Goal: Information Seeking & Learning: Learn about a topic

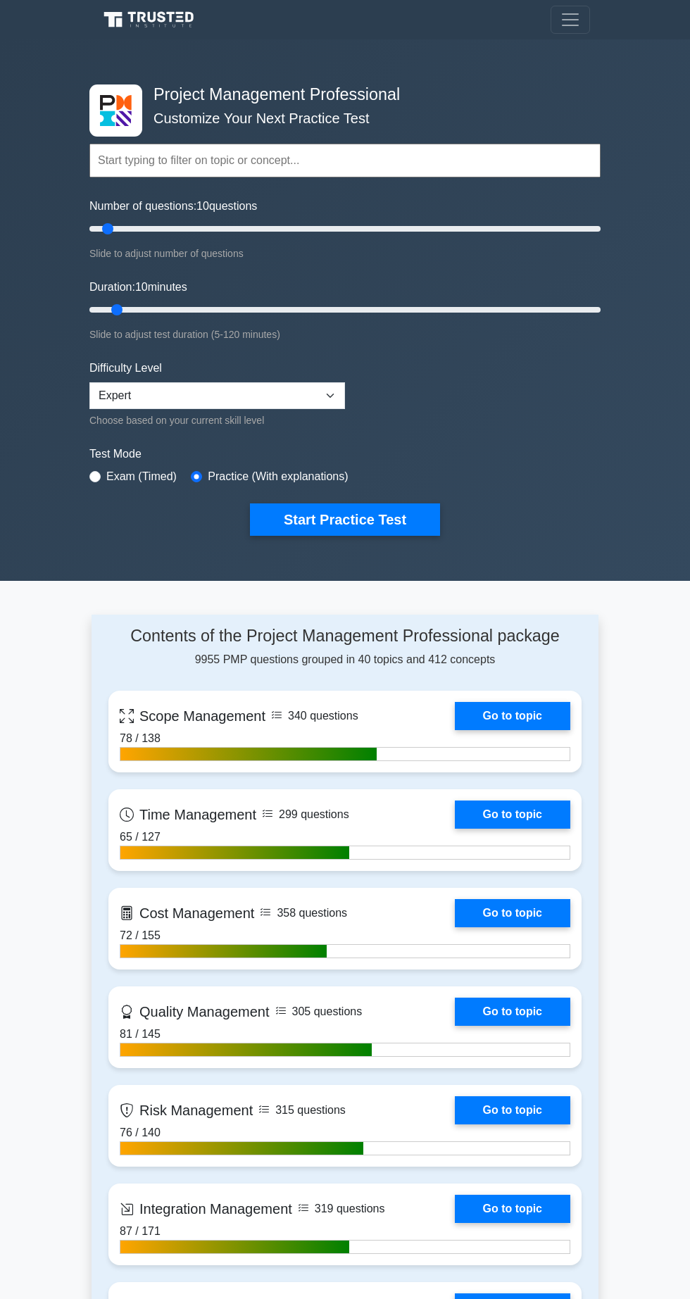
click at [344, 520] on button "Start Practice Test" at bounding box center [345, 520] width 190 height 32
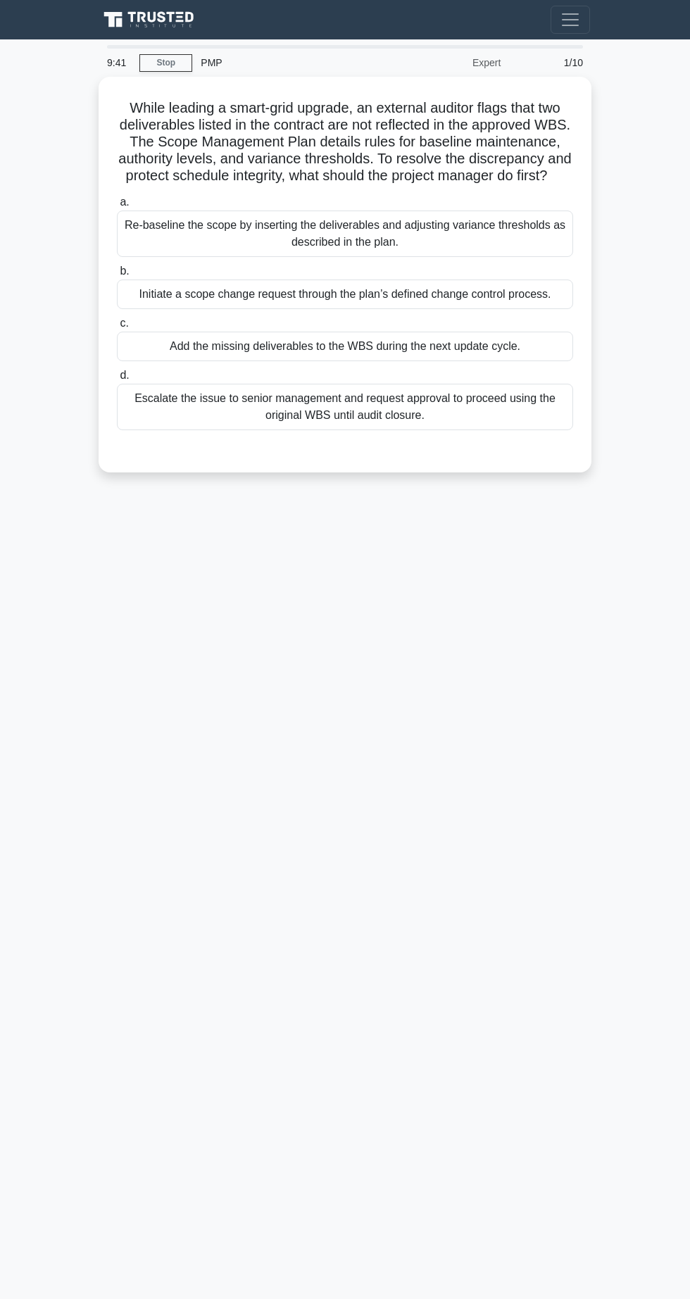
click at [433, 294] on div "Initiate a scope change request through the plan’s defined change control proce…" at bounding box center [345, 295] width 456 height 30
click at [117, 276] on input "b. Initiate a scope change request through the plan’s defined change control pr…" at bounding box center [117, 271] width 0 height 9
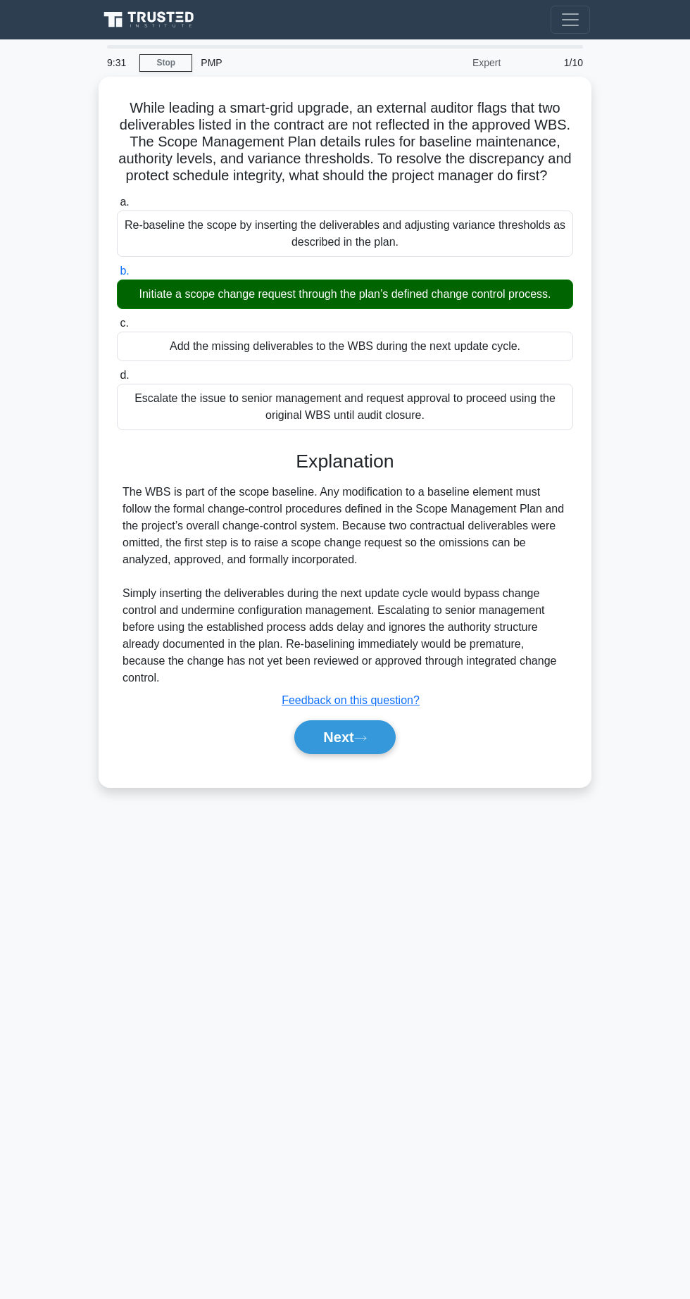
click at [320, 725] on button "Next" at bounding box center [344, 738] width 101 height 34
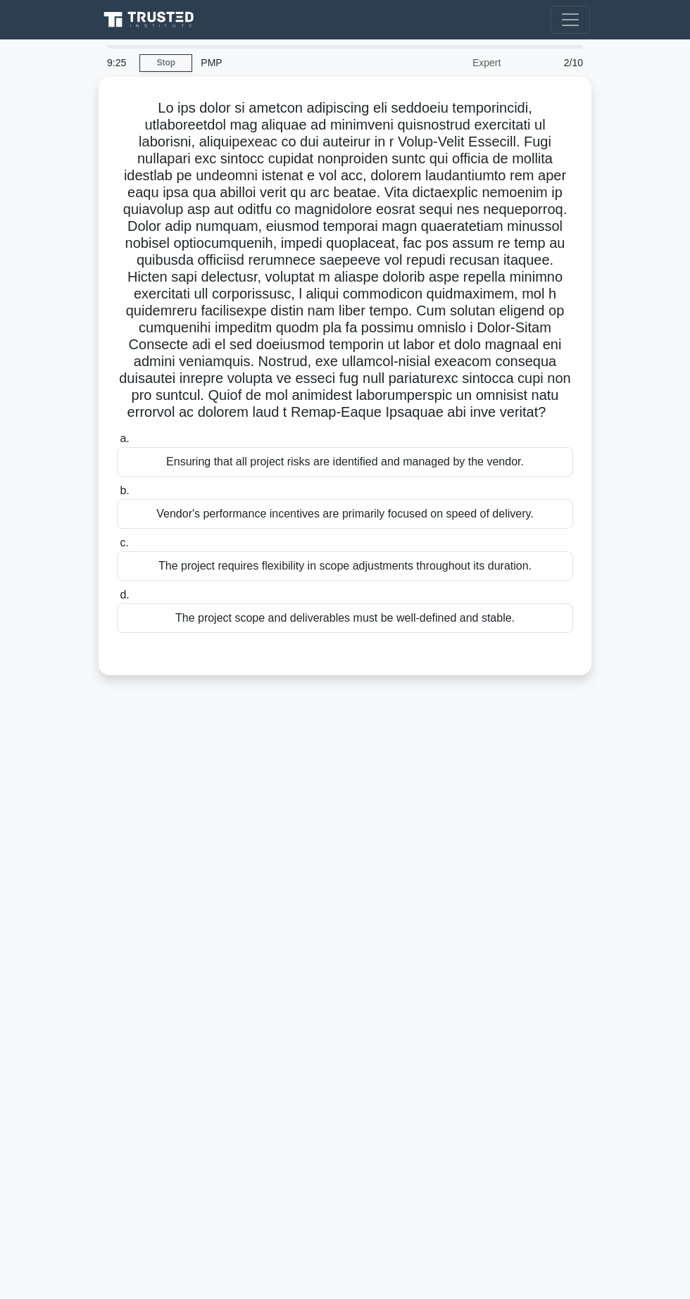
click at [375, 453] on div "Ensuring that all project risks are identified and managed by the vendor." at bounding box center [345, 462] width 456 height 30
click at [117, 444] on input "a. Ensuring that all project risks are identified and managed by the vendor." at bounding box center [117, 439] width 0 height 9
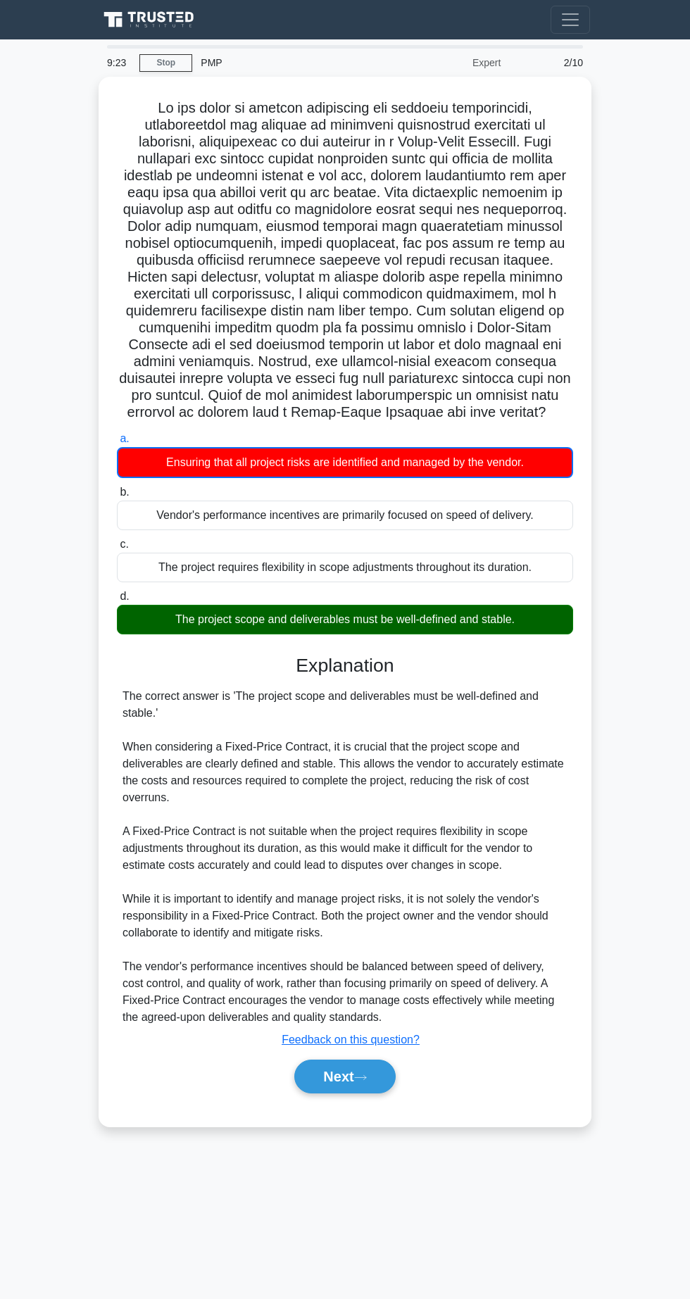
click at [356, 1085] on button "Next" at bounding box center [344, 1077] width 101 height 34
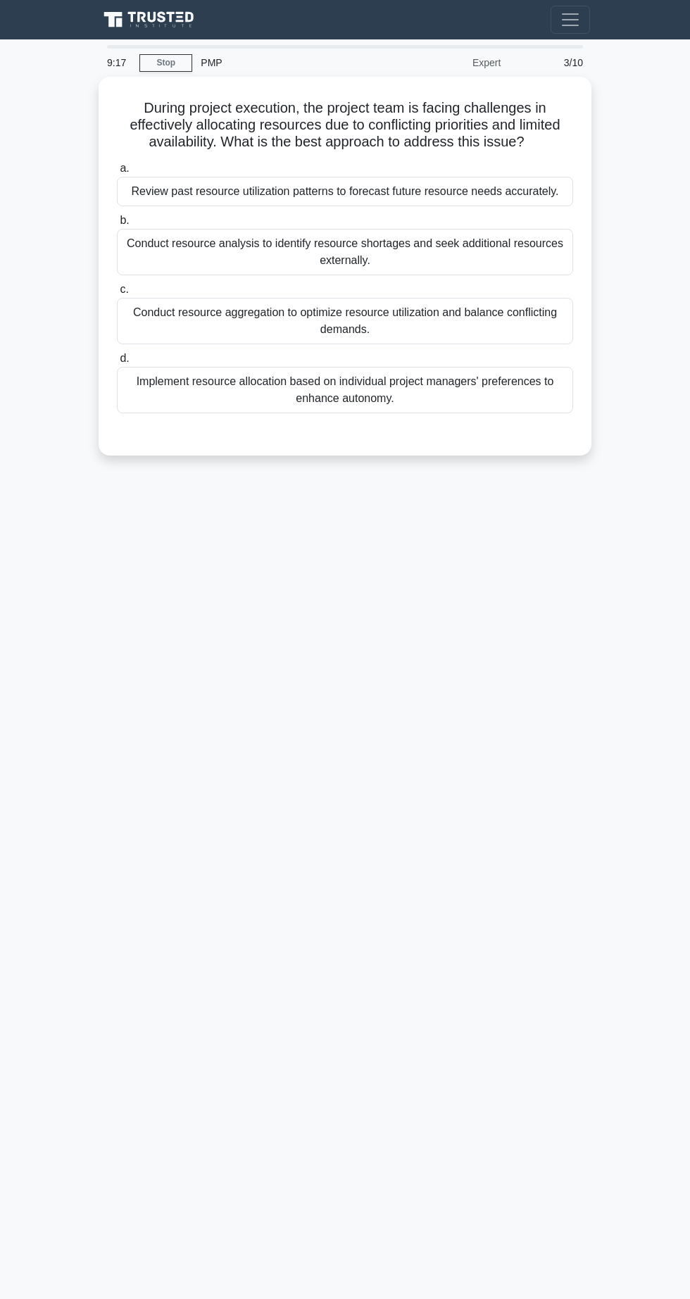
click at [385, 195] on div "Review past resource utilization patterns to forecast future resource needs acc…" at bounding box center [345, 192] width 456 height 30
click at [117, 173] on input "a. Review past resource utilization patterns to forecast future resource needs …" at bounding box center [117, 168] width 0 height 9
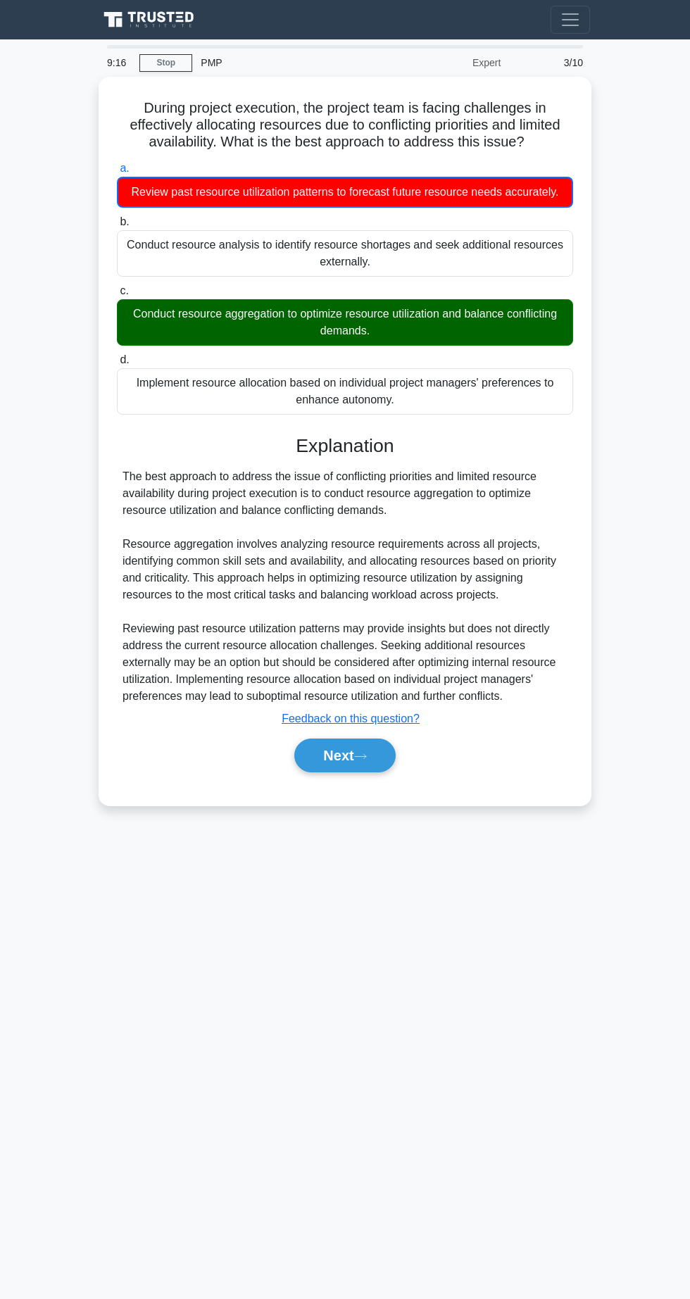
click at [343, 739] on button "Next" at bounding box center [344, 756] width 101 height 34
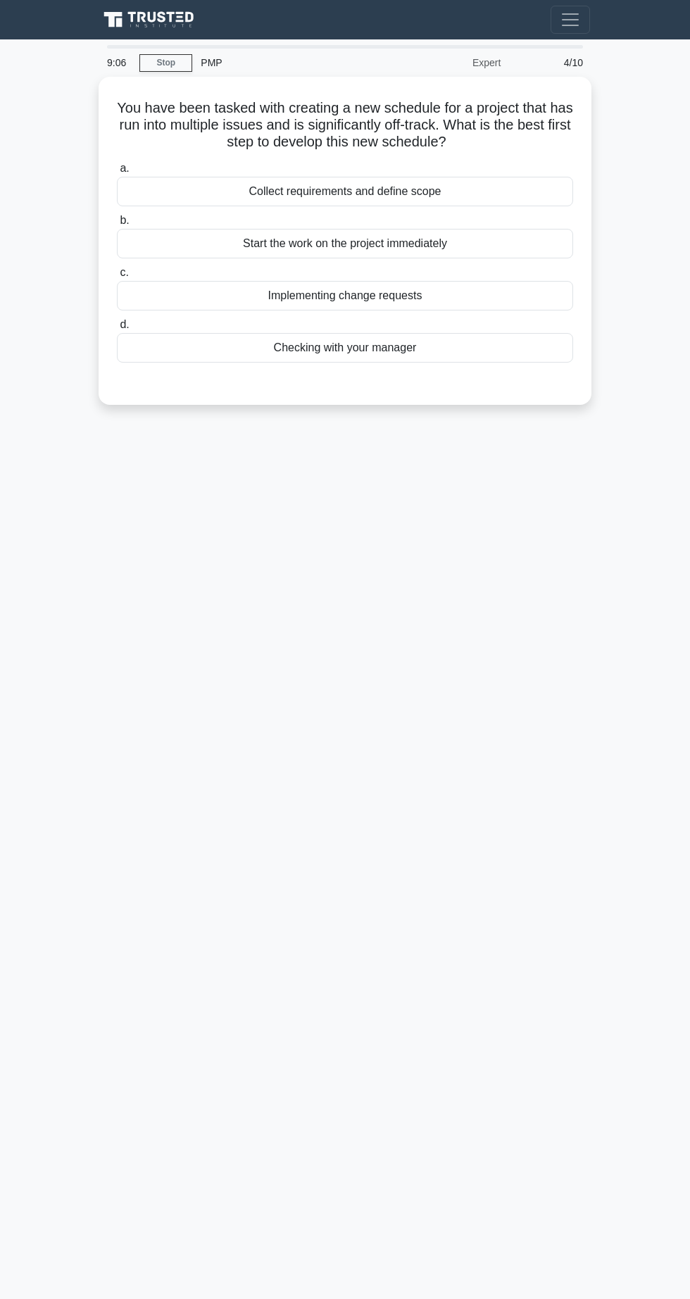
click at [420, 292] on div "Implementing change requests" at bounding box center [345, 296] width 456 height 30
click at [117, 278] on input "c. Implementing change requests" at bounding box center [117, 272] width 0 height 9
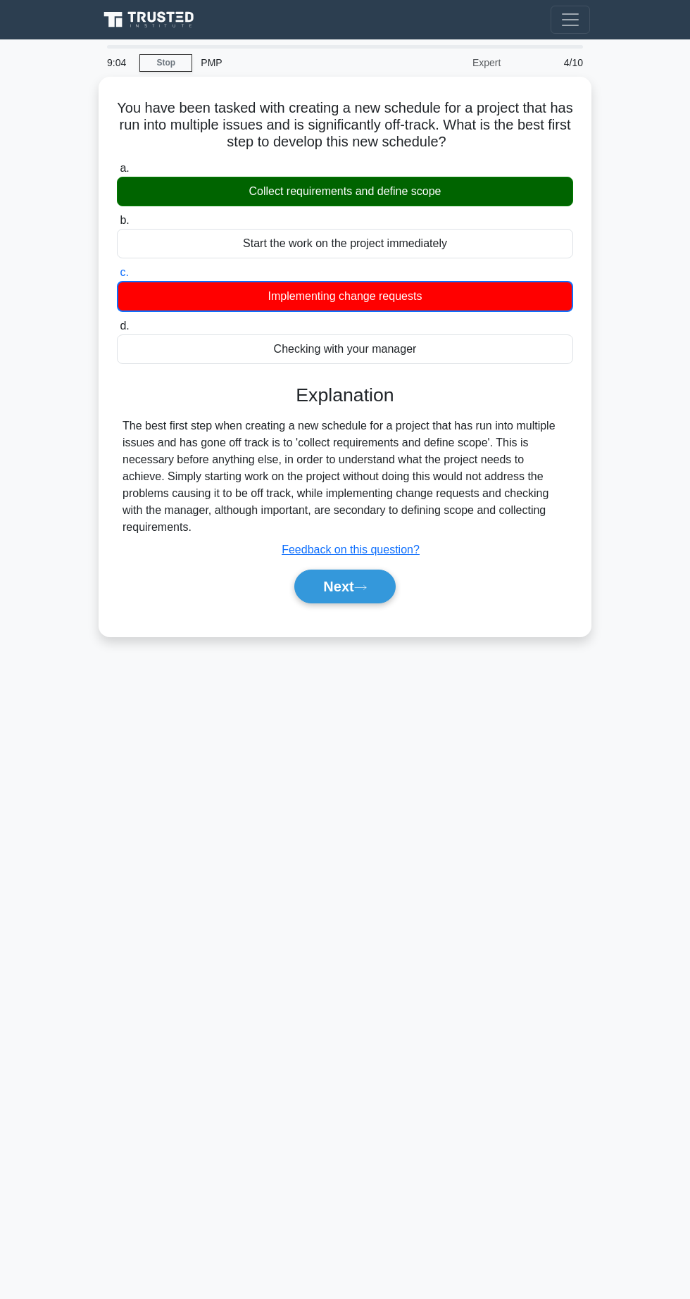
click at [378, 597] on button "Next" at bounding box center [344, 587] width 101 height 34
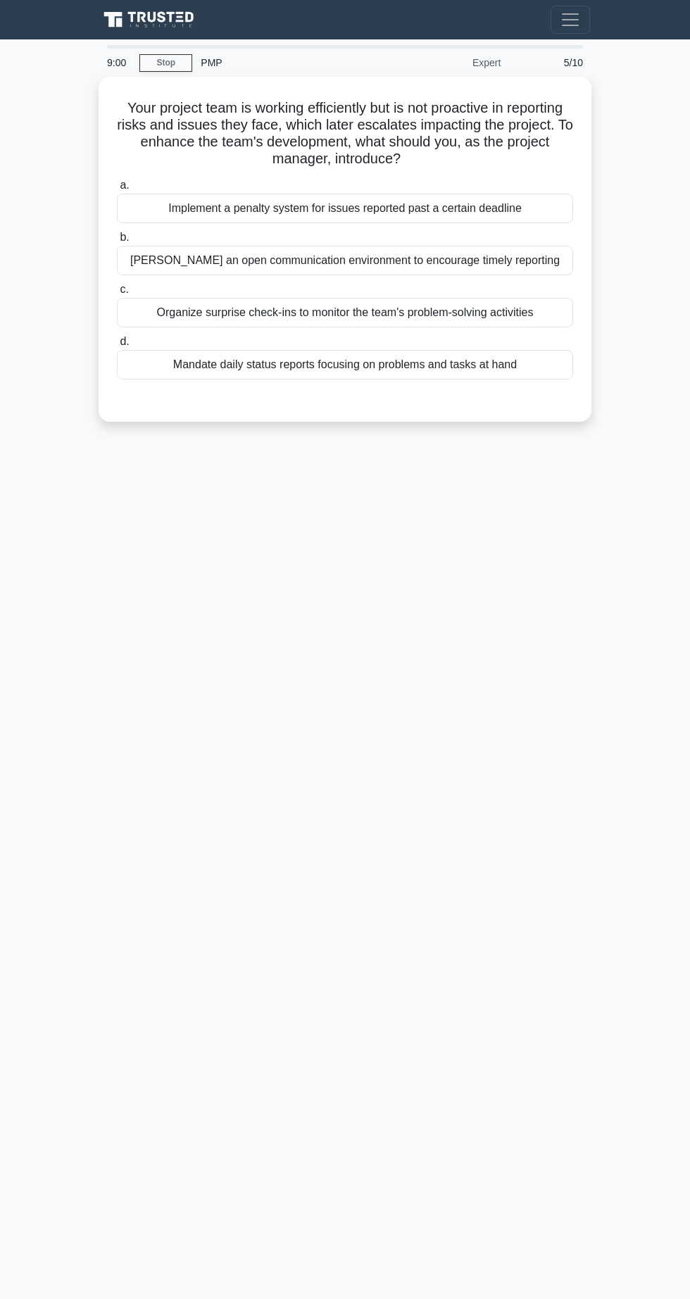
click at [406, 199] on div "Implement a penalty system for issues reported past a certain deadline" at bounding box center [345, 209] width 456 height 30
click at [117, 190] on input "a. Implement a penalty system for issues reported past a certain deadline" at bounding box center [117, 185] width 0 height 9
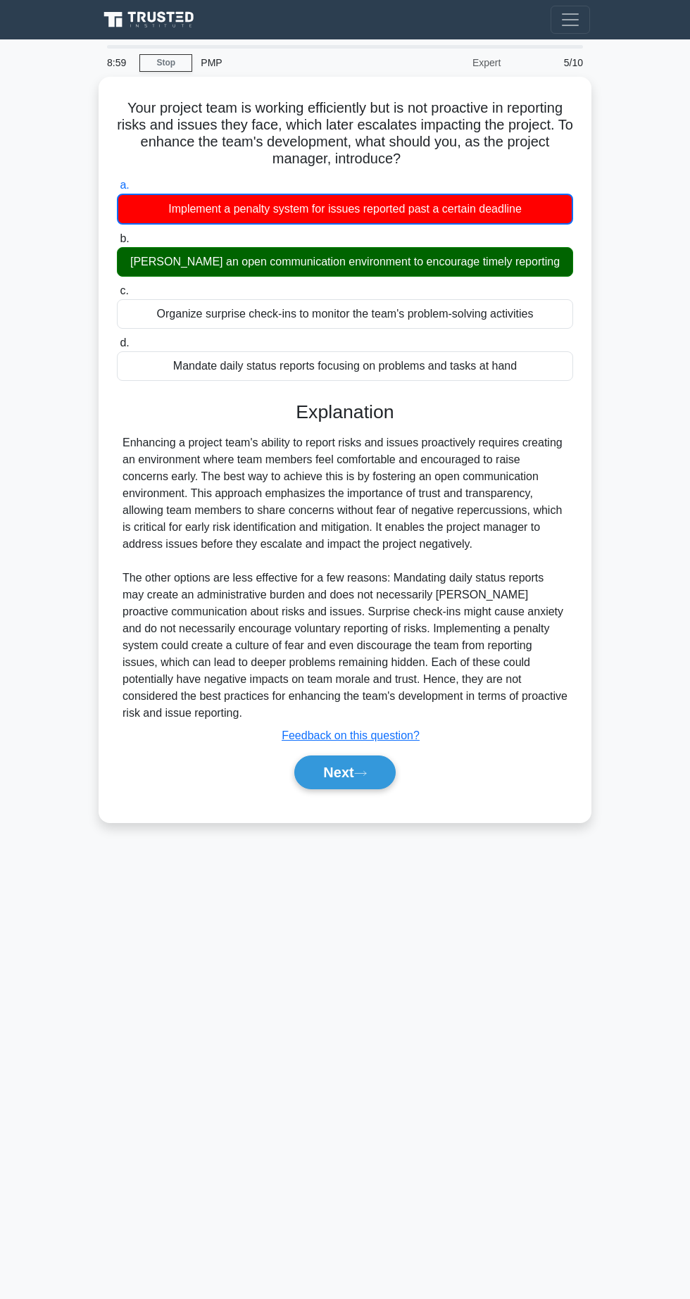
click at [356, 765] on button "Next" at bounding box center [344, 773] width 101 height 34
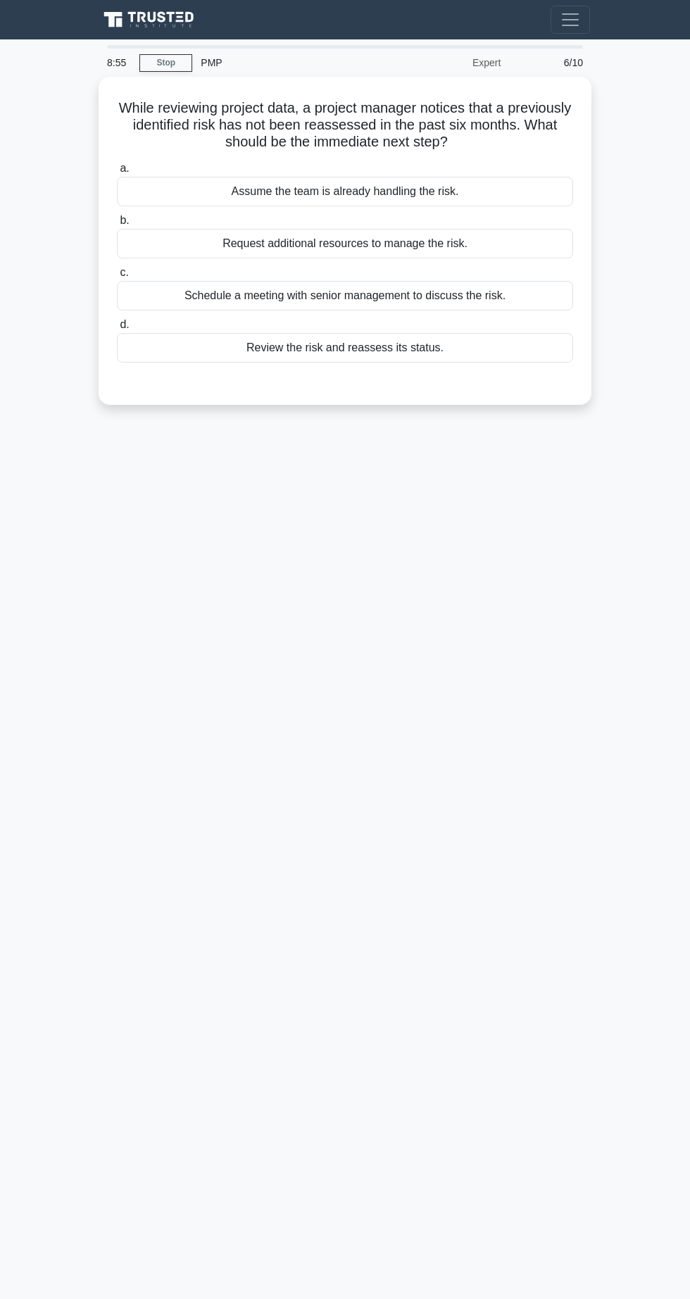
click at [435, 295] on div "Schedule a meeting with senior management to discuss the risk." at bounding box center [345, 296] width 456 height 30
click at [117, 278] on input "c. Schedule a meeting with senior management to discuss the risk." at bounding box center [117, 272] width 0 height 9
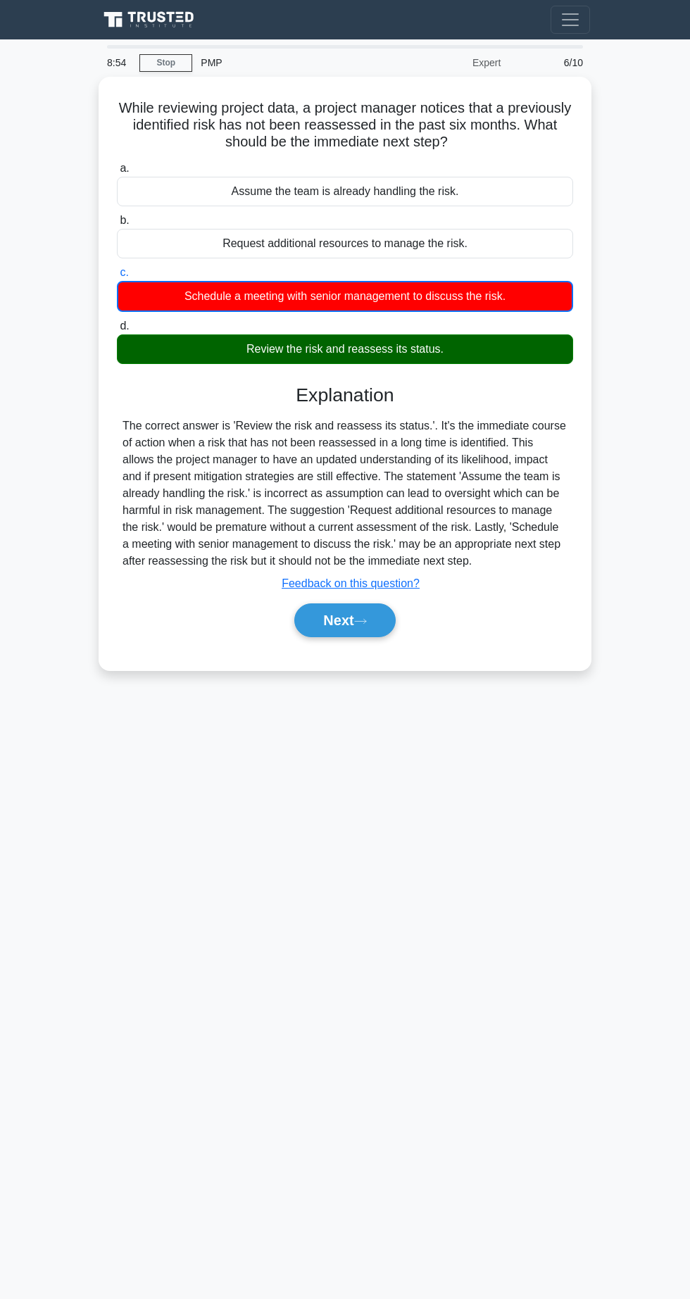
click at [351, 625] on button "Next" at bounding box center [344, 621] width 101 height 34
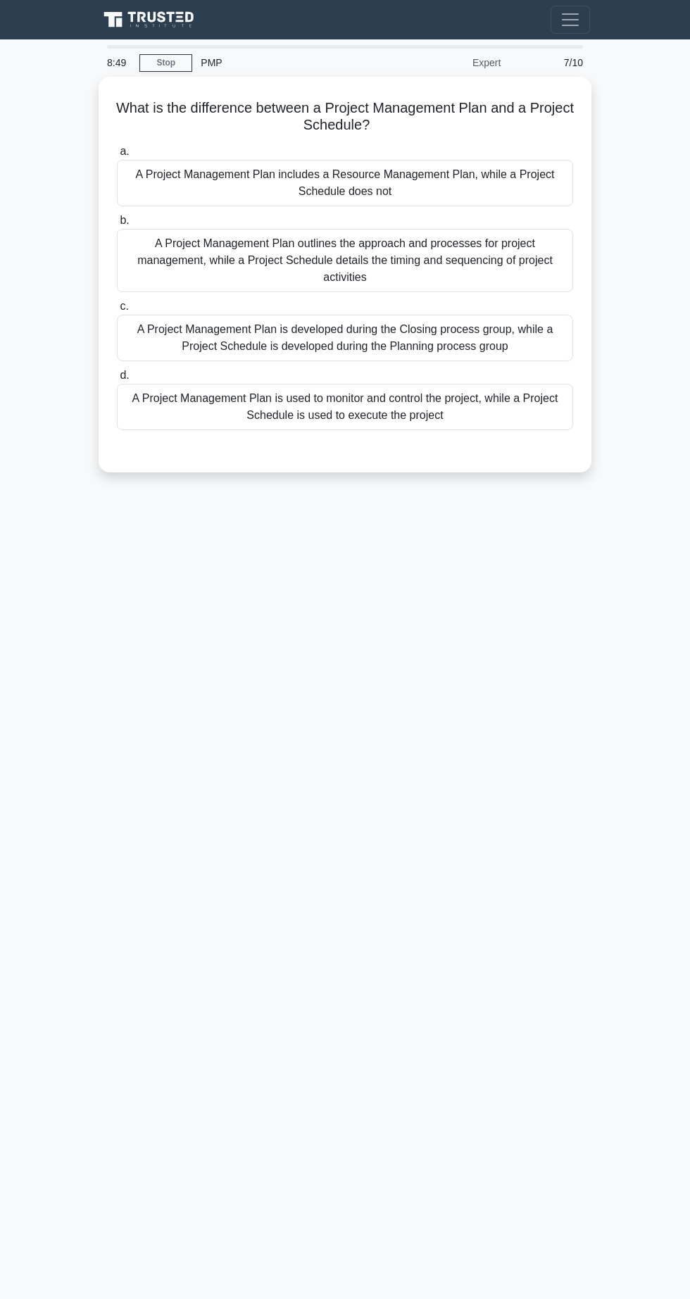
click at [418, 399] on div "A Project Management Plan is used to monitor and control the project, while a P…" at bounding box center [345, 407] width 456 height 46
click at [117, 380] on input "d. A Project Management Plan is used to monitor and control the project, while …" at bounding box center [117, 375] width 0 height 9
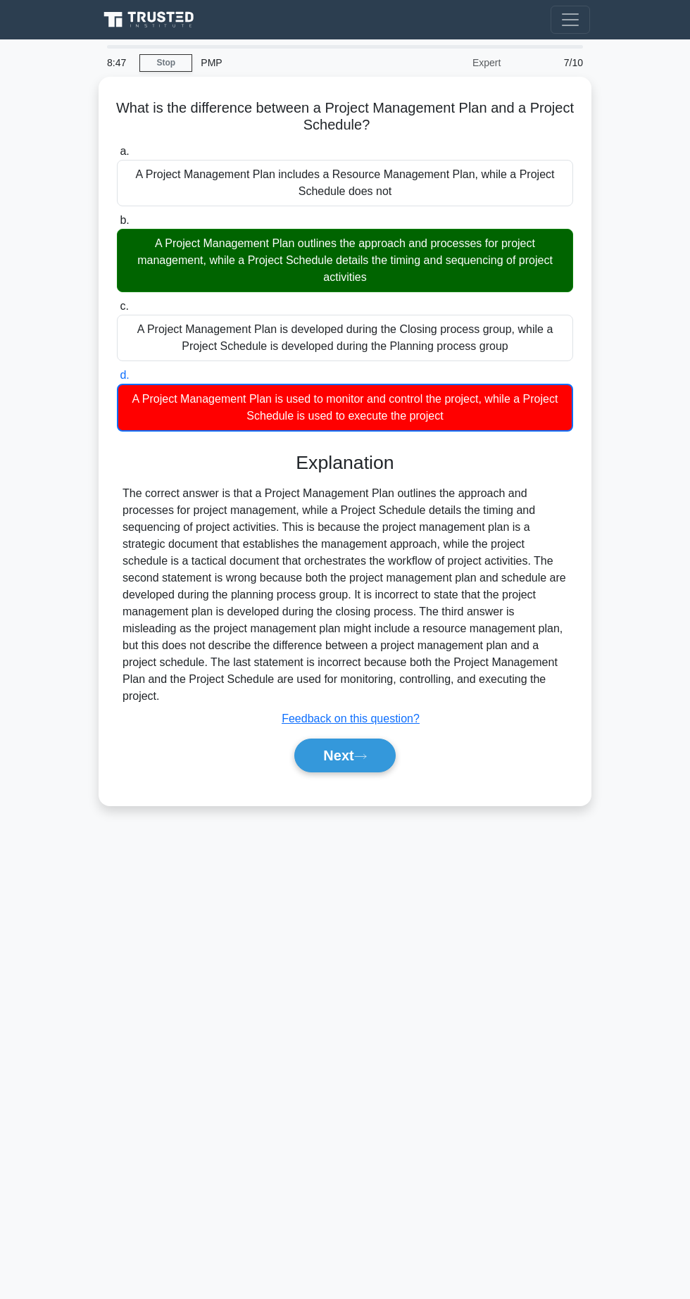
click at [365, 754] on icon at bounding box center [360, 756] width 11 height 4
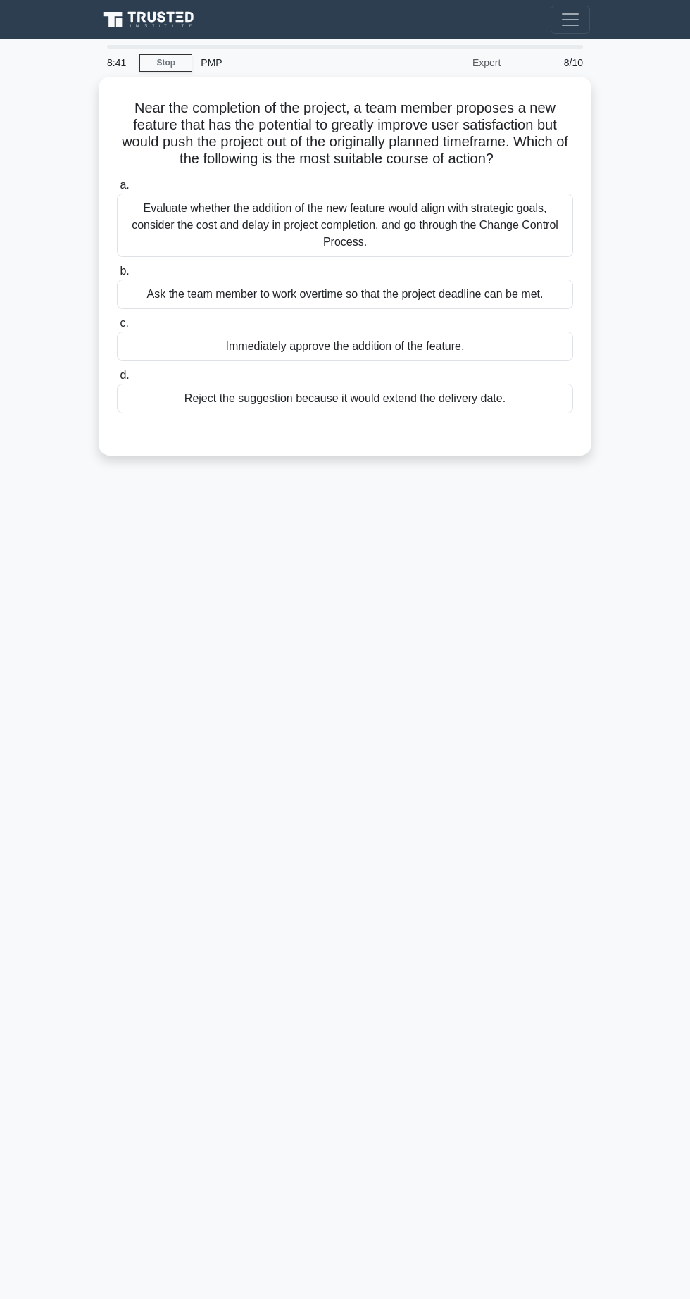
click at [321, 339] on div "Immediately approve the addition of the feature." at bounding box center [345, 347] width 456 height 30
click at [117, 328] on input "c. Immediately approve the addition of the feature." at bounding box center [117, 323] width 0 height 9
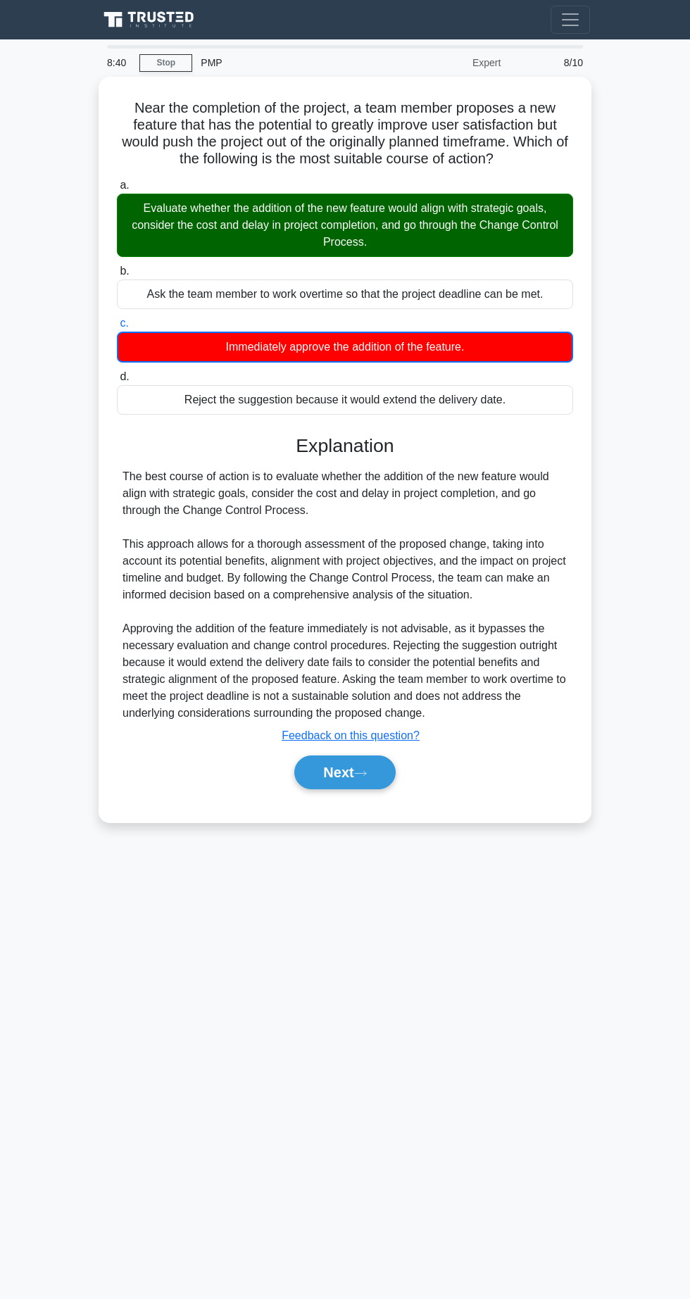
click at [339, 778] on button "Next" at bounding box center [344, 773] width 101 height 34
click at [365, 771] on icon at bounding box center [360, 773] width 11 height 4
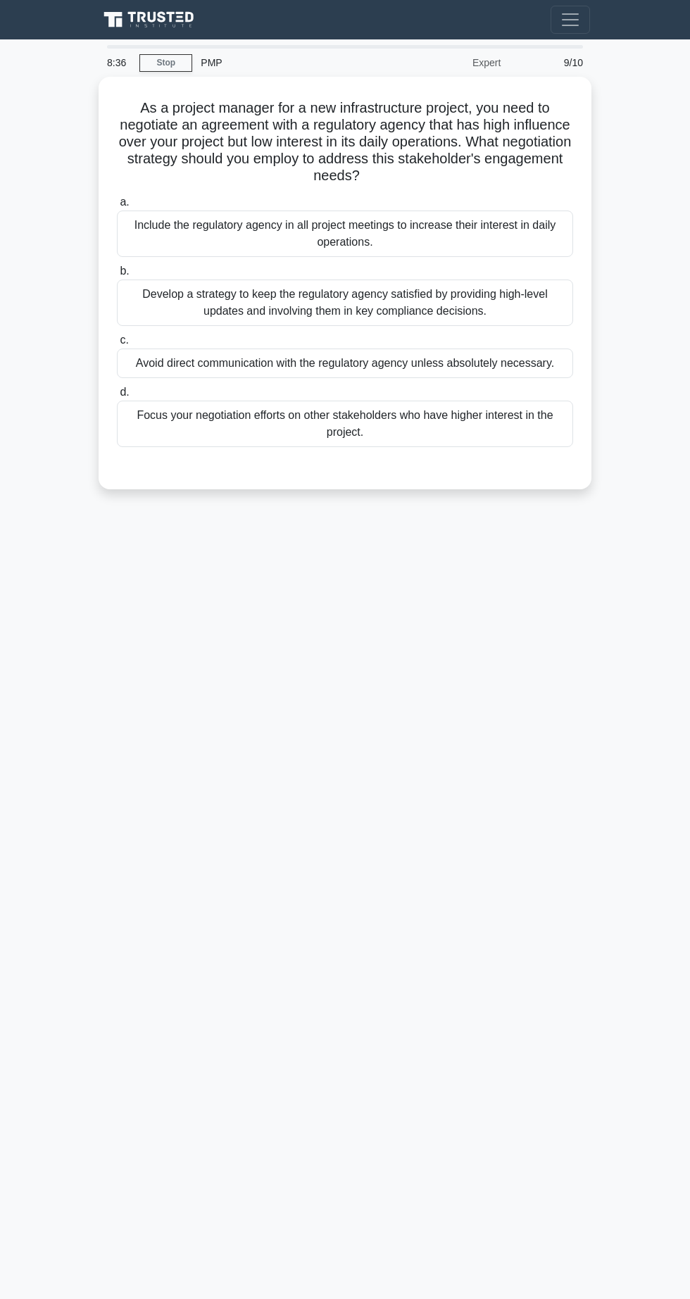
click at [227, 332] on label "c. Avoid direct communication with the regulatory agency unless absolutely nece…" at bounding box center [345, 355] width 456 height 46
click at [117, 336] on input "c. Avoid direct communication with the regulatory agency unless absolutely nece…" at bounding box center [117, 340] width 0 height 9
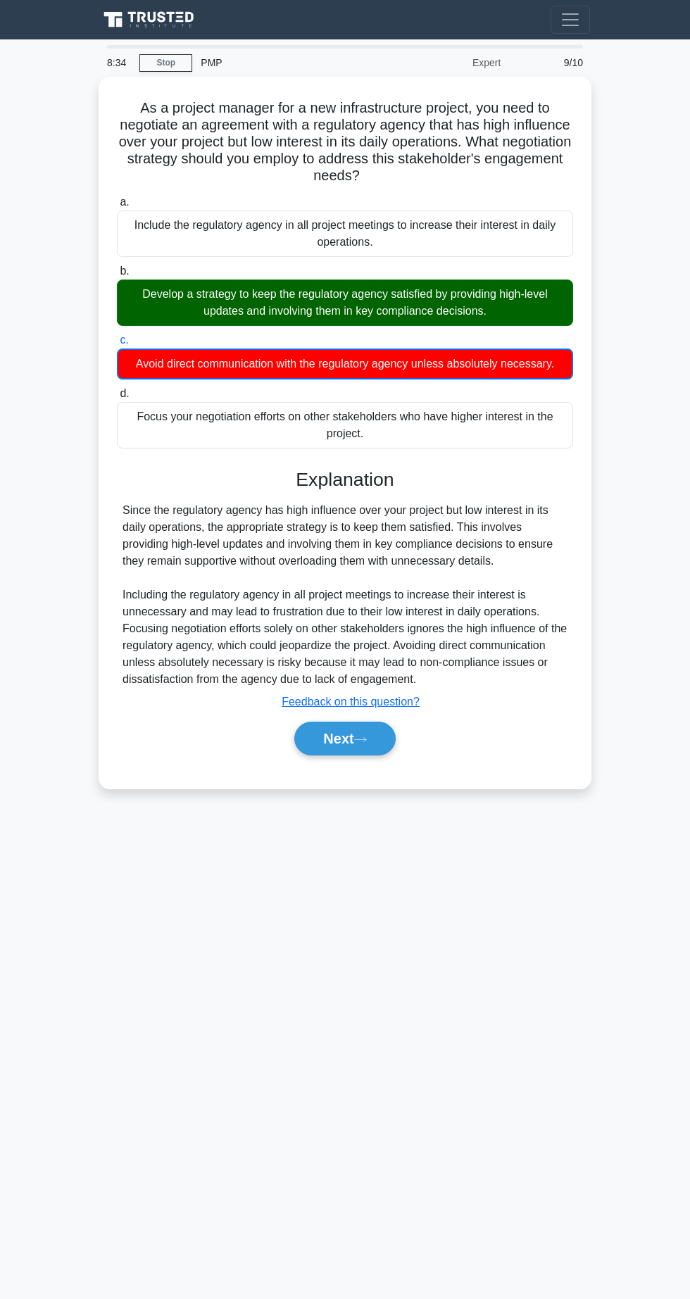
click at [323, 722] on button "Next" at bounding box center [344, 739] width 101 height 34
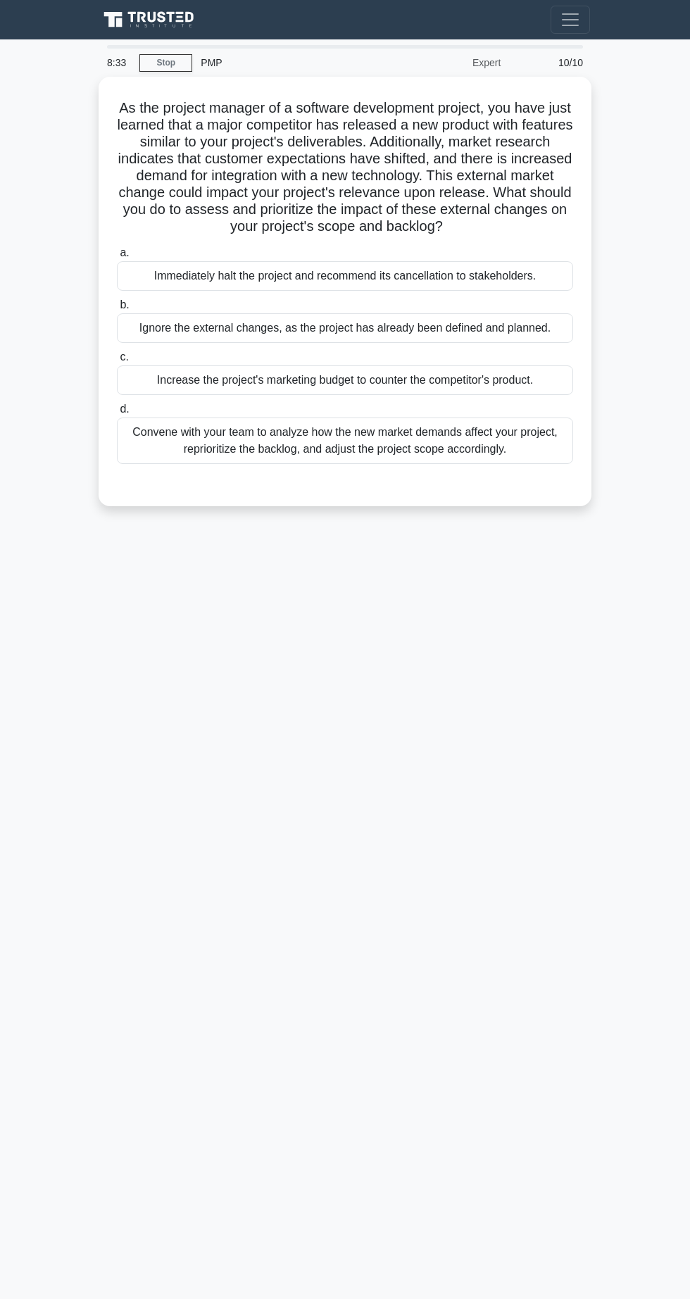
click at [320, 742] on div "8:33 Stop PMP Expert 10/10 As the project manager of a software development pro…" at bounding box center [345, 397] width 507 height 704
click at [185, 451] on div "Convene with your team to analyze how the new market demands affect your projec…" at bounding box center [345, 441] width 456 height 46
click at [117, 414] on input "d. Convene with your team to analyze how the new market demands affect your pro…" at bounding box center [117, 409] width 0 height 9
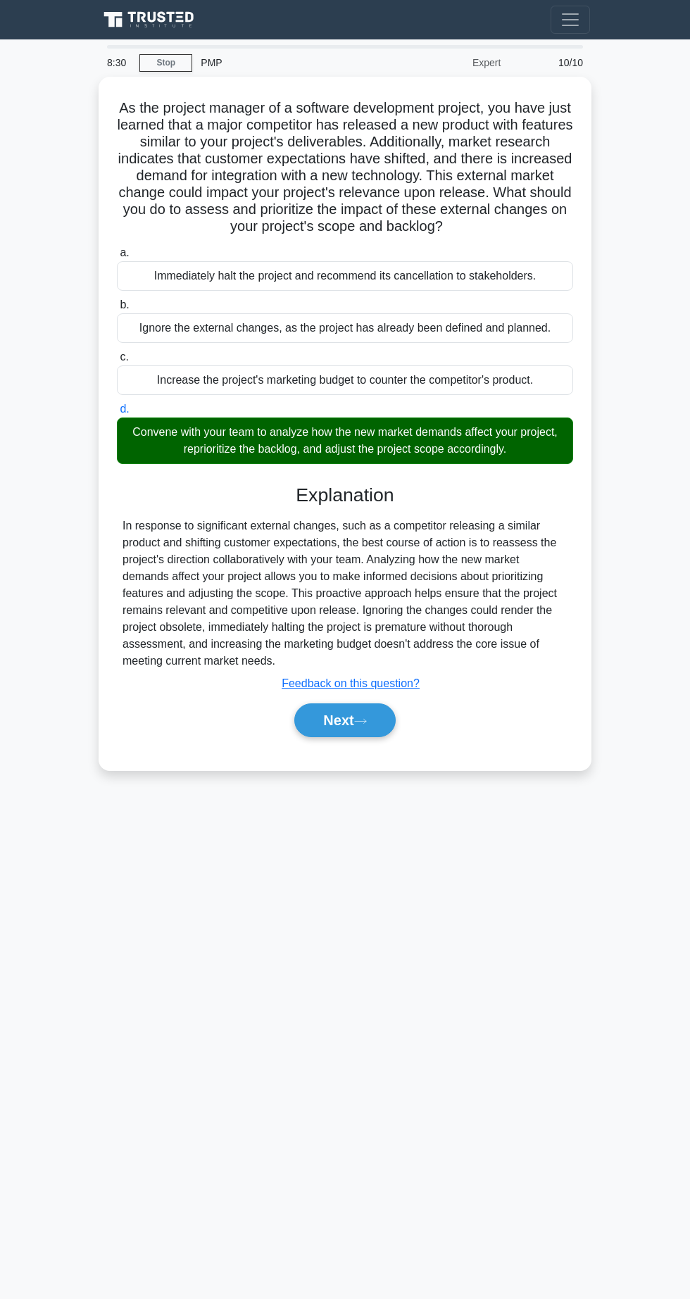
click at [339, 759] on div "As the project manager of a software development project, you have just learned…" at bounding box center [345, 423] width 482 height 683
click at [344, 707] on button "Next" at bounding box center [344, 721] width 101 height 34
